Goal: Book appointment/travel/reservation

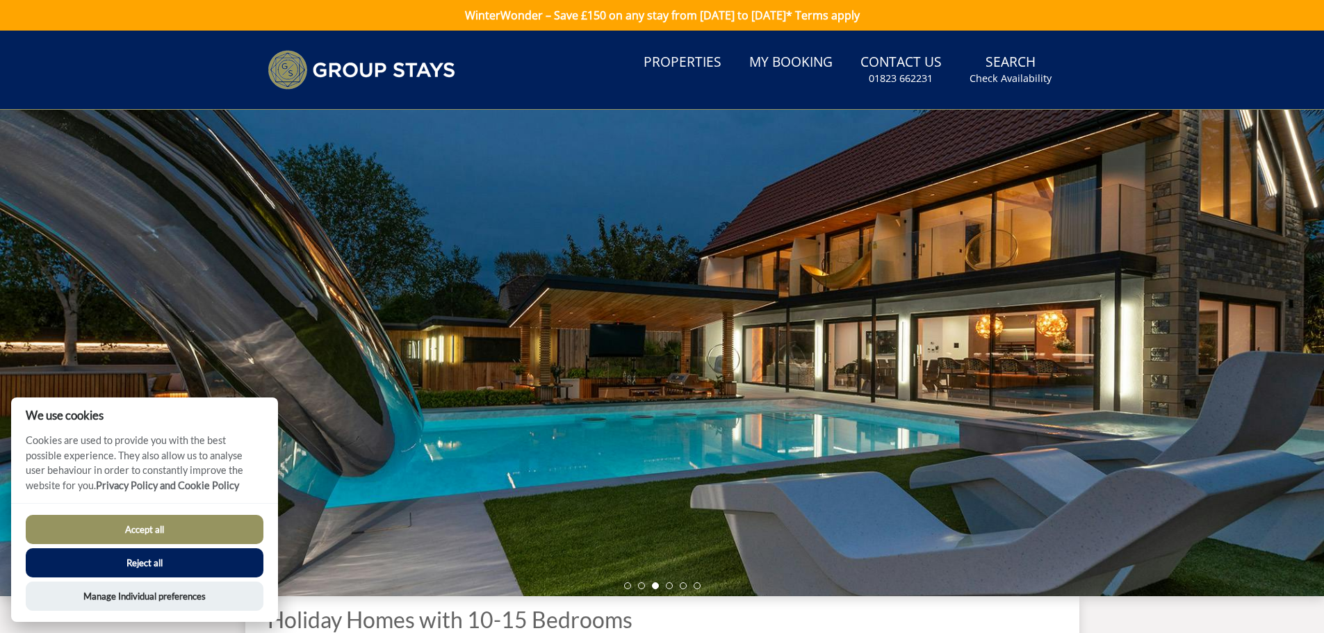
click at [128, 535] on button "Accept all" at bounding box center [145, 529] width 238 height 29
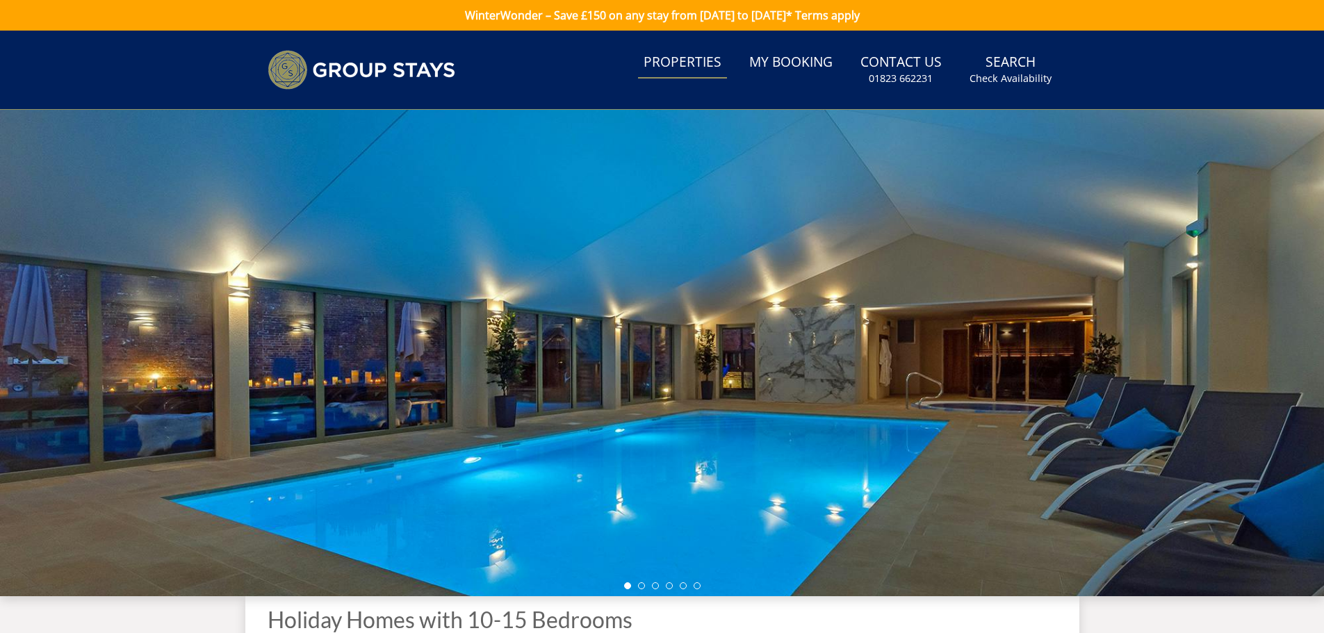
click at [684, 65] on link "Properties" at bounding box center [682, 62] width 89 height 31
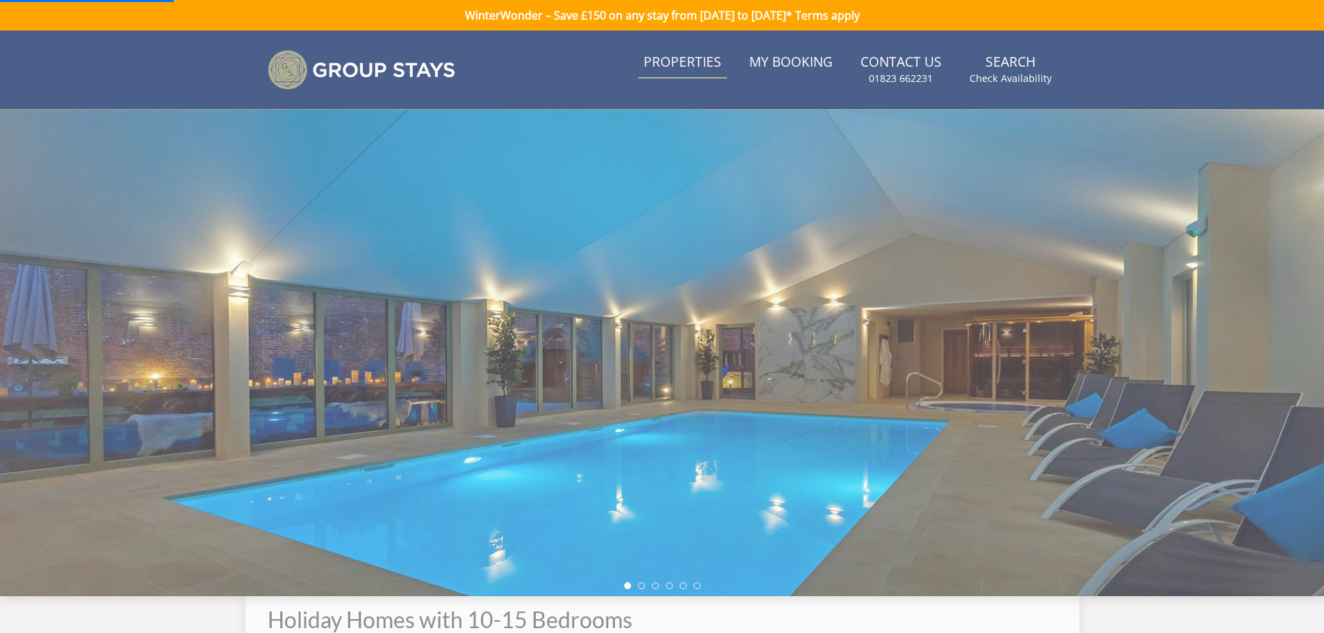
click at [684, 65] on link "Properties" at bounding box center [682, 62] width 89 height 31
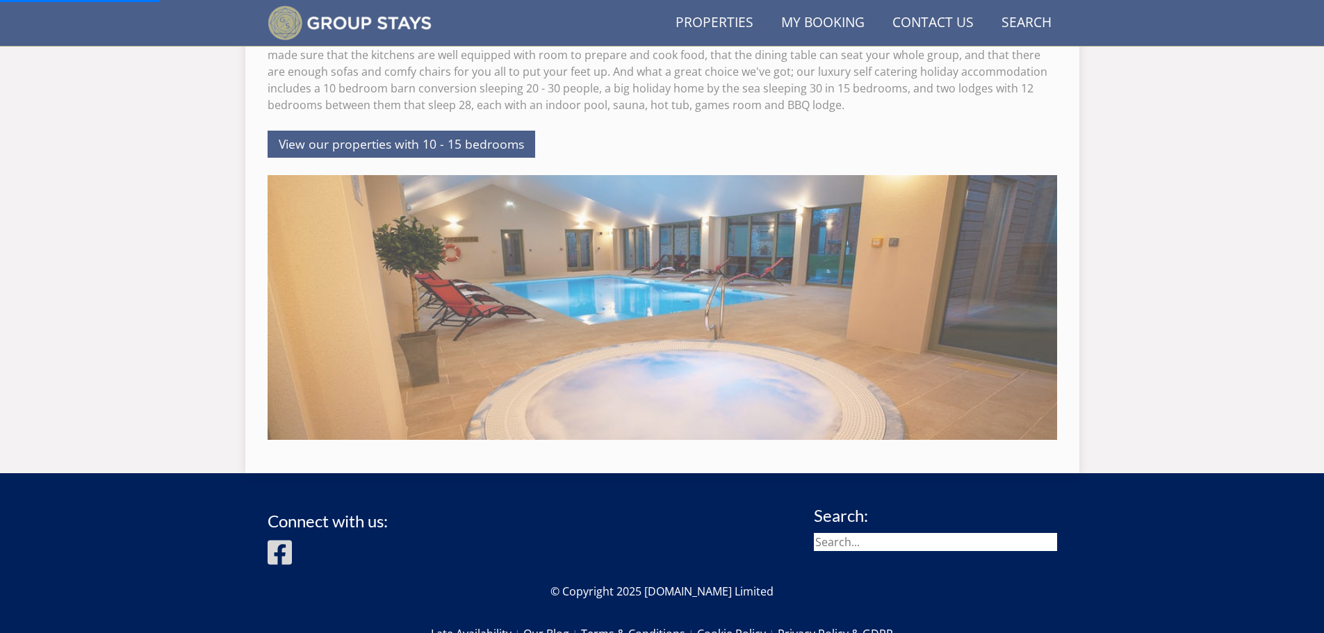
scroll to position [581, 0]
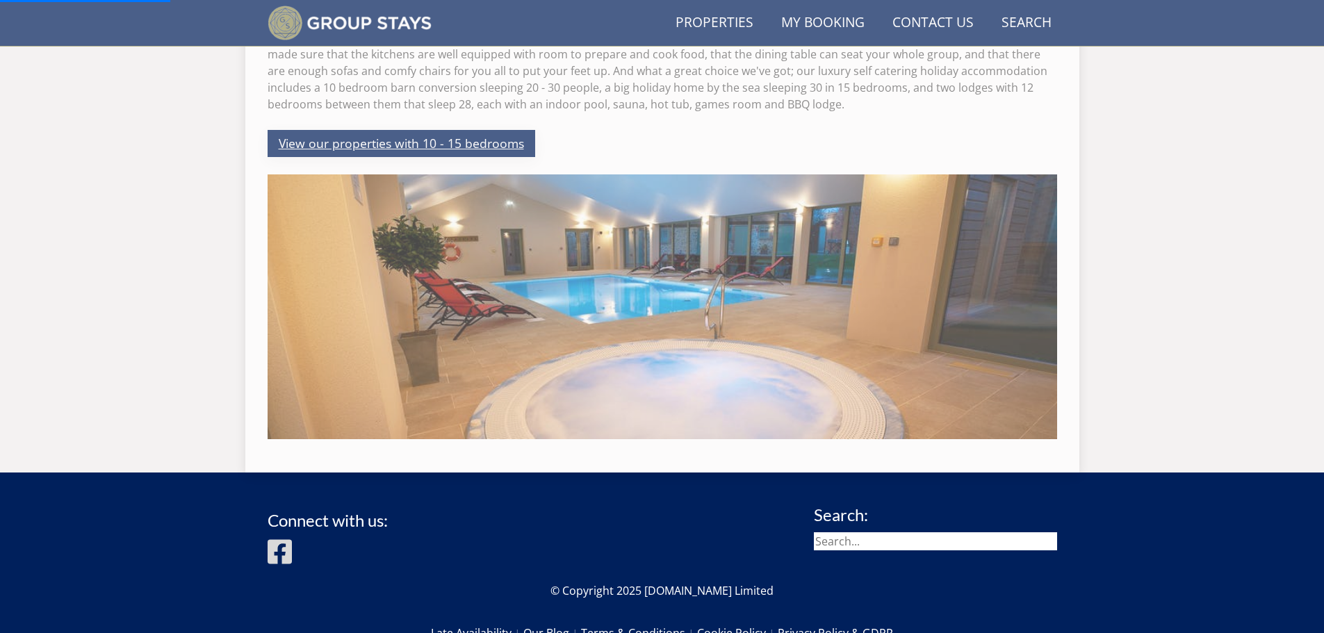
click at [436, 142] on link "View our properties with 10 - 15 bedrooms" at bounding box center [402, 143] width 268 height 27
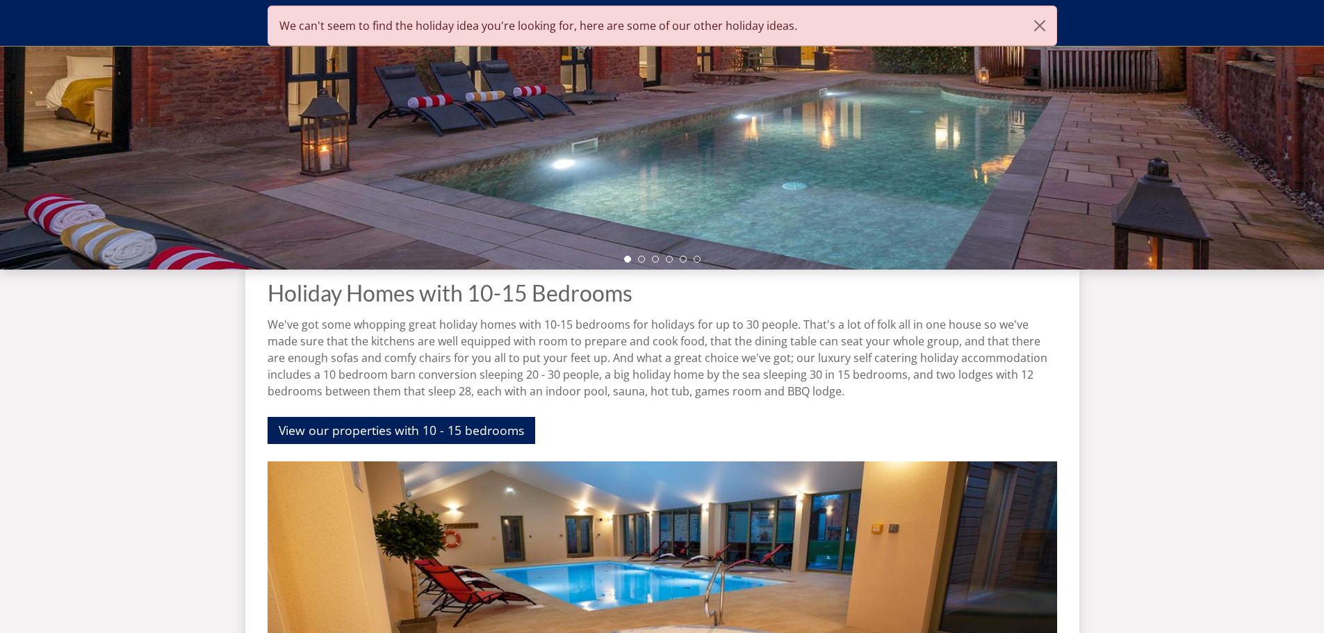
scroll to position [295, 0]
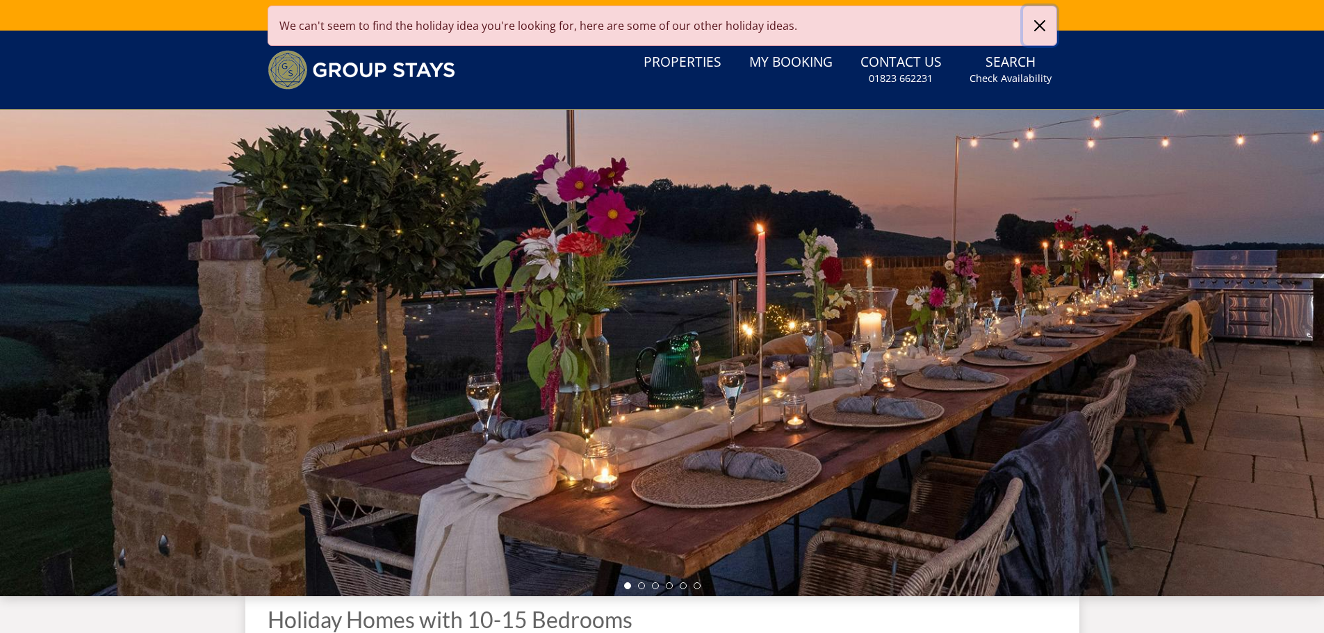
click at [1042, 26] on button "button" at bounding box center [1039, 25] width 33 height 39
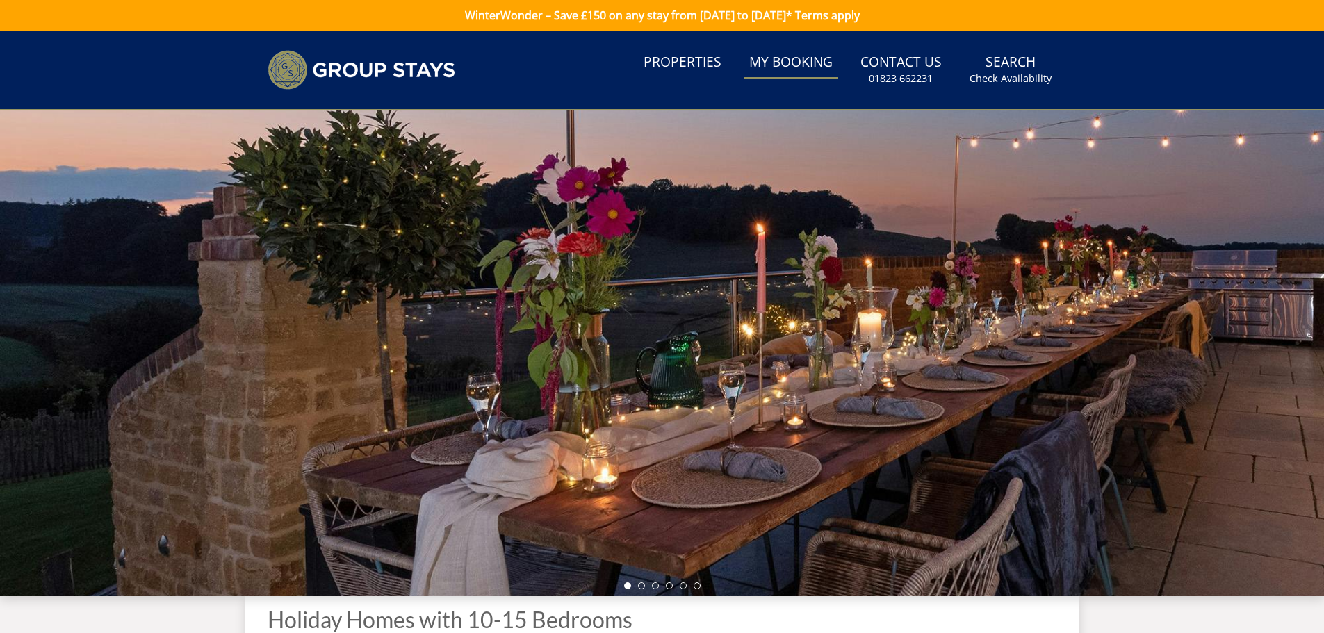
click at [813, 63] on link "My Booking" at bounding box center [790, 62] width 95 height 31
click at [707, 57] on link "Properties" at bounding box center [682, 62] width 89 height 31
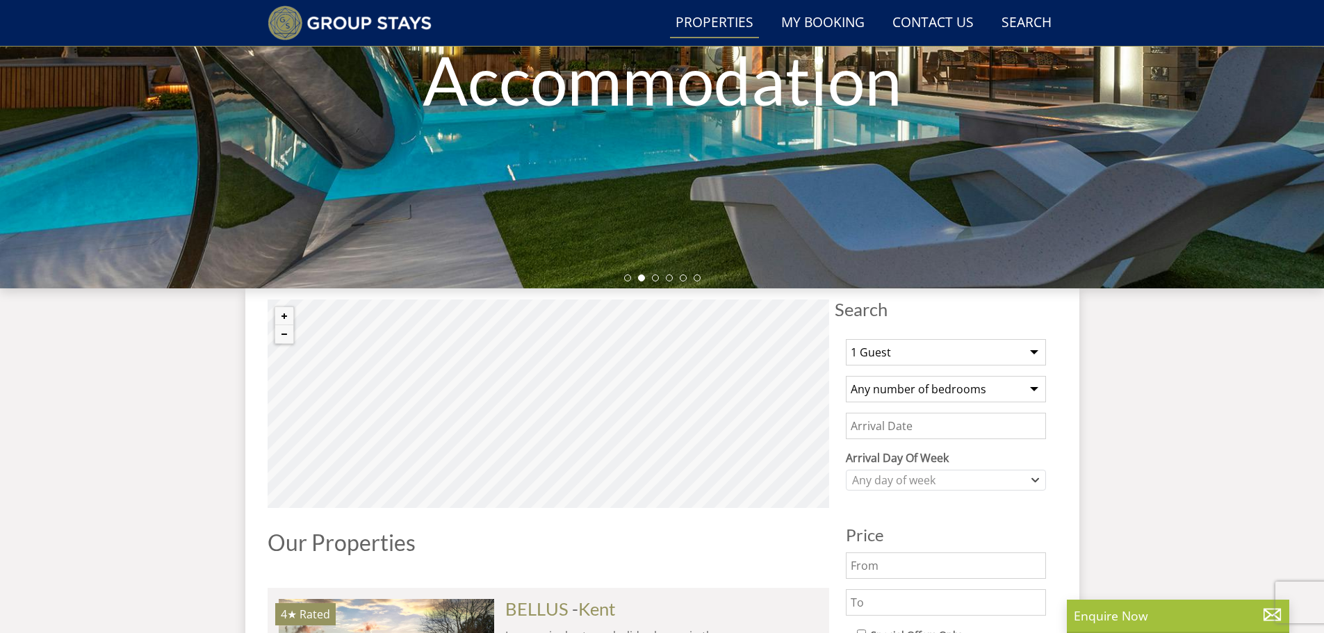
scroll to position [276, 0]
